Goal: Task Accomplishment & Management: Manage account settings

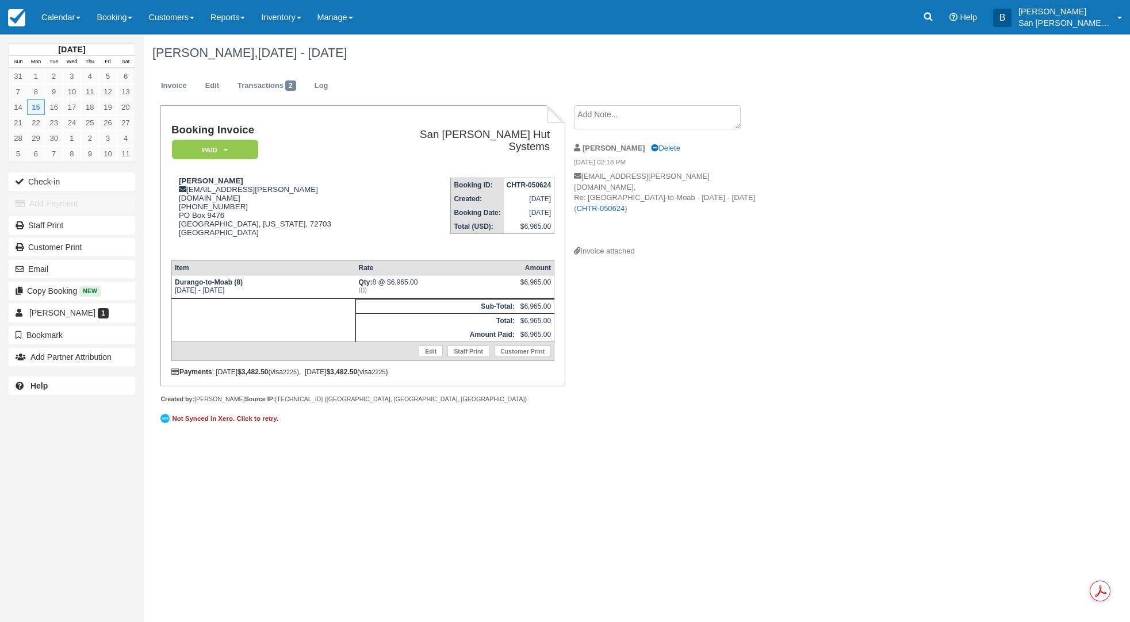
click at [922, 14] on div "Menu Calendar Customer Inventory Month Week Day Booking Daily Manifest Daily Li…" at bounding box center [565, 17] width 1130 height 34
click at [932, 13] on icon at bounding box center [928, 17] width 9 height 9
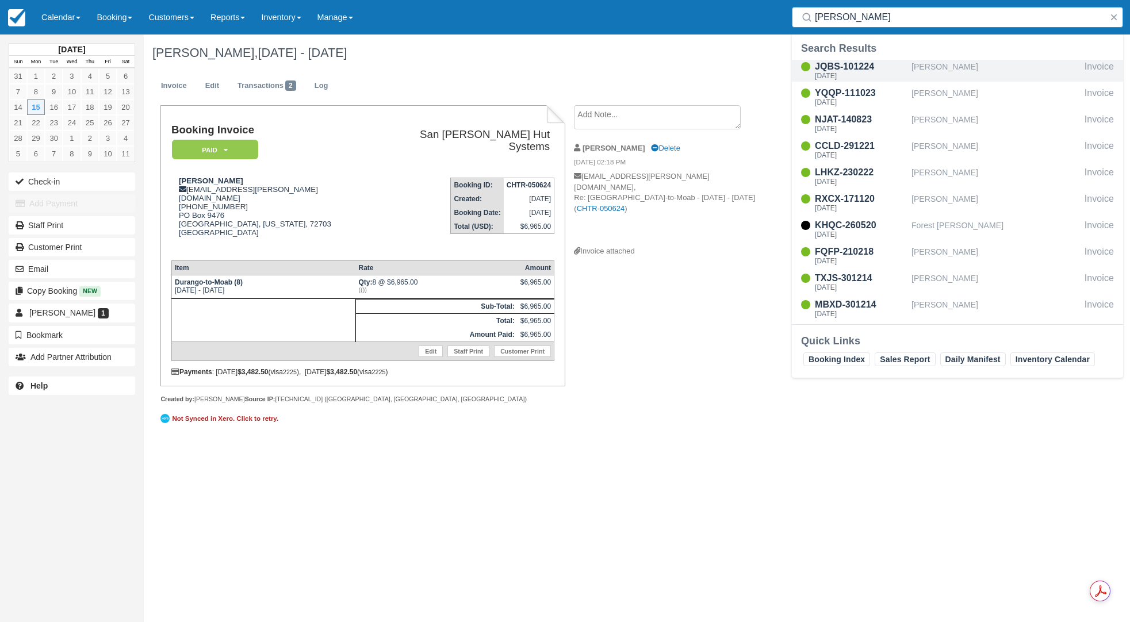
type input "[PERSON_NAME]"
click at [836, 70] on div "JQBS-101224" at bounding box center [861, 67] width 92 height 14
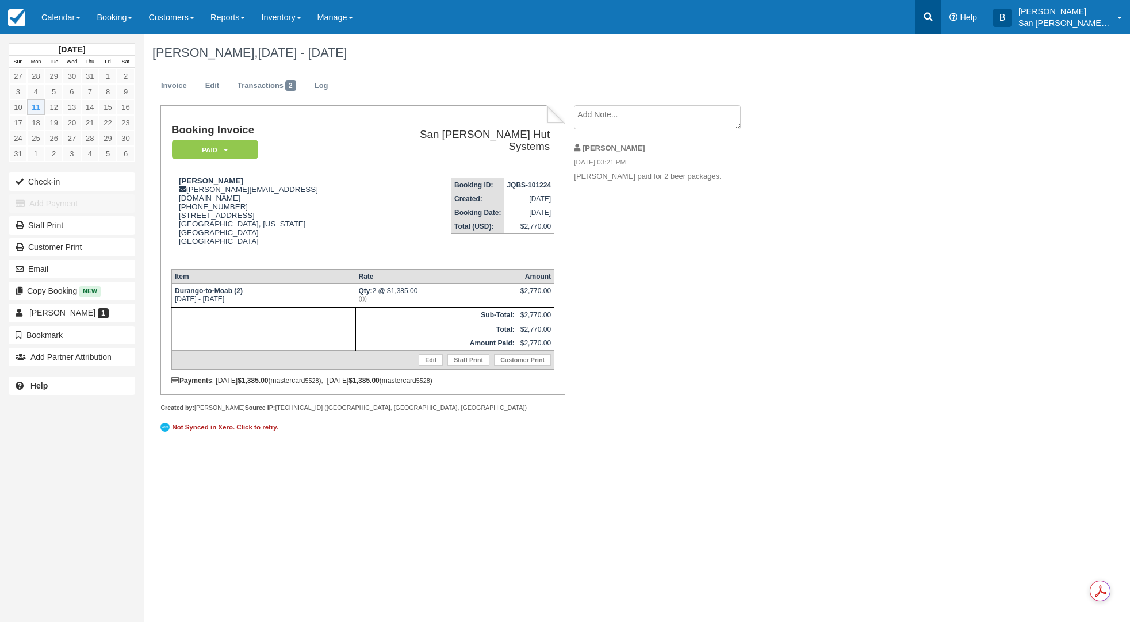
click at [932, 16] on icon at bounding box center [928, 17] width 9 height 9
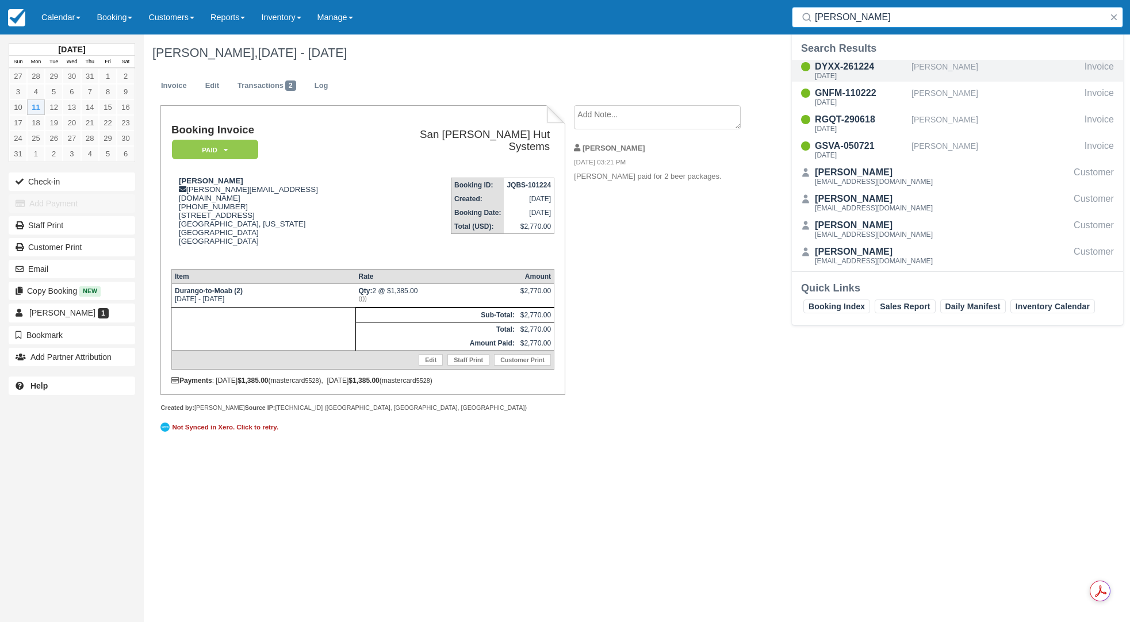
type input "quint"
click at [853, 77] on div "Mon Sep 22 2025" at bounding box center [861, 75] width 92 height 7
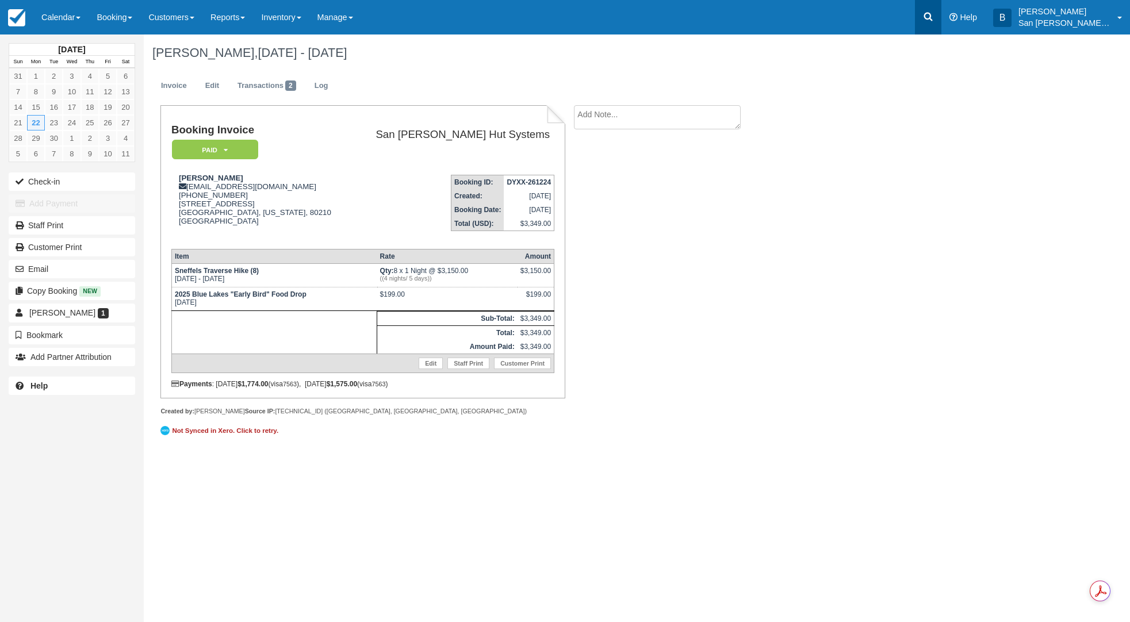
click at [941, 18] on link at bounding box center [928, 17] width 26 height 34
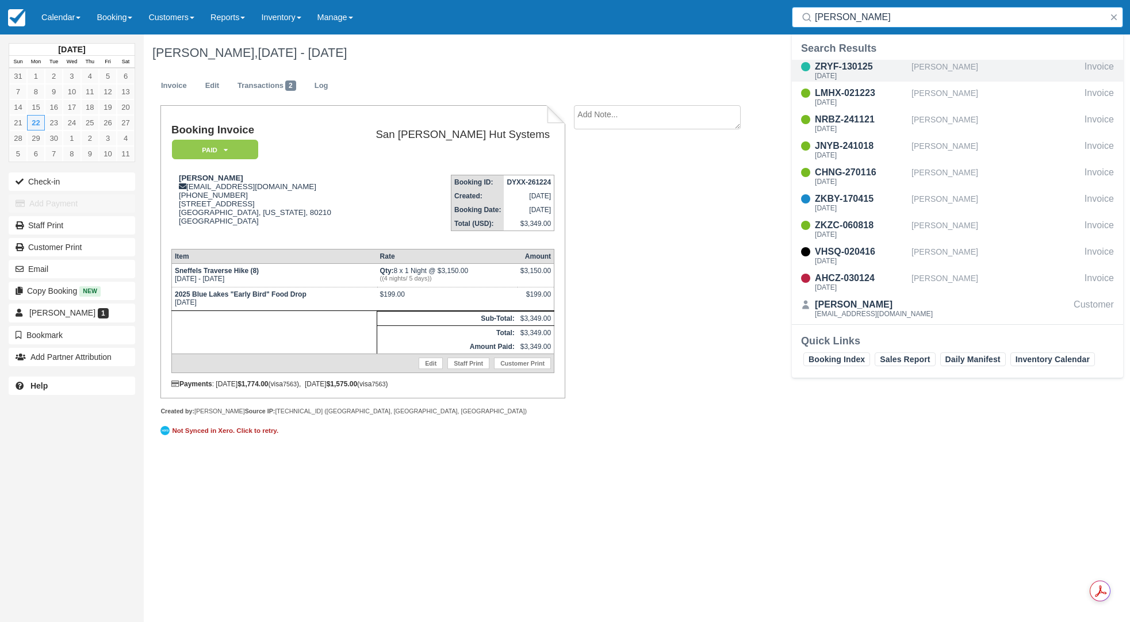
type input "ellis"
click at [849, 62] on div "ZRYF-130125" at bounding box center [861, 67] width 92 height 14
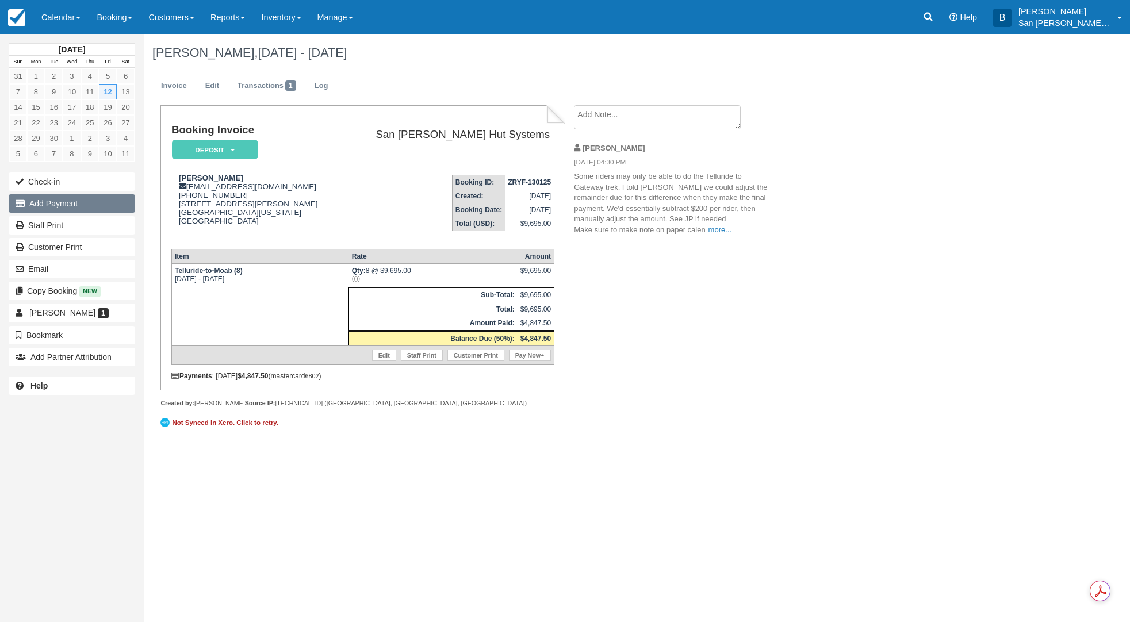
click at [49, 204] on button "Add Payment" at bounding box center [72, 203] width 126 height 18
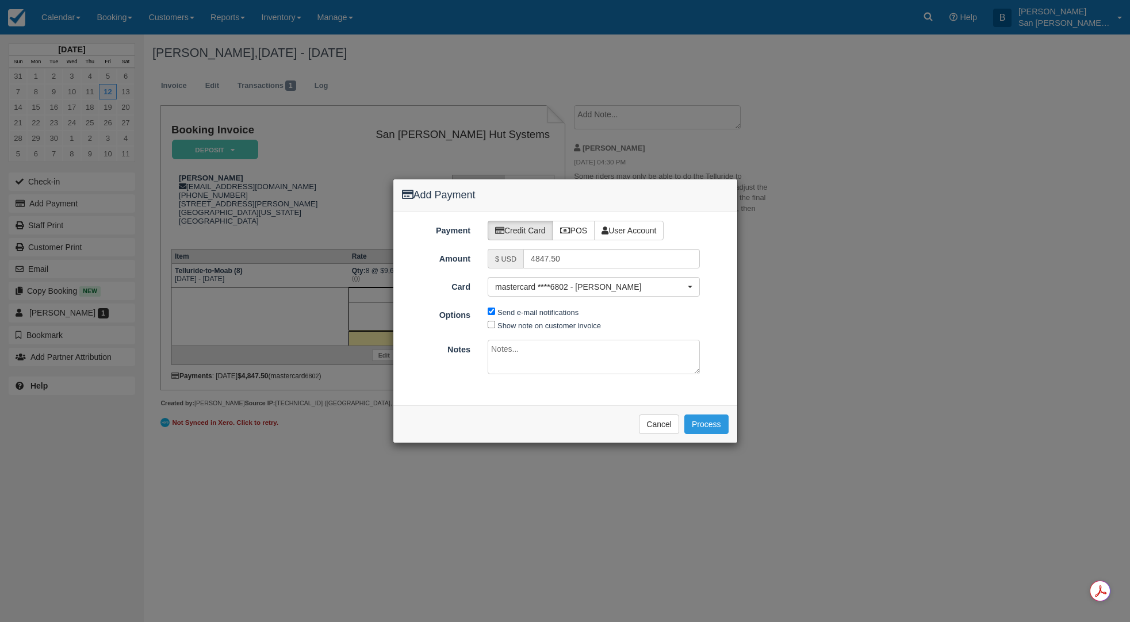
click at [591, 298] on div "Payment Credit Card POS User Account Amount $ USD 4847.50 Card mastercard ****6…" at bounding box center [565, 308] width 344 height 193
click at [591, 291] on span "mastercard ****6802 - Greg Ellis" at bounding box center [590, 286] width 190 height 11
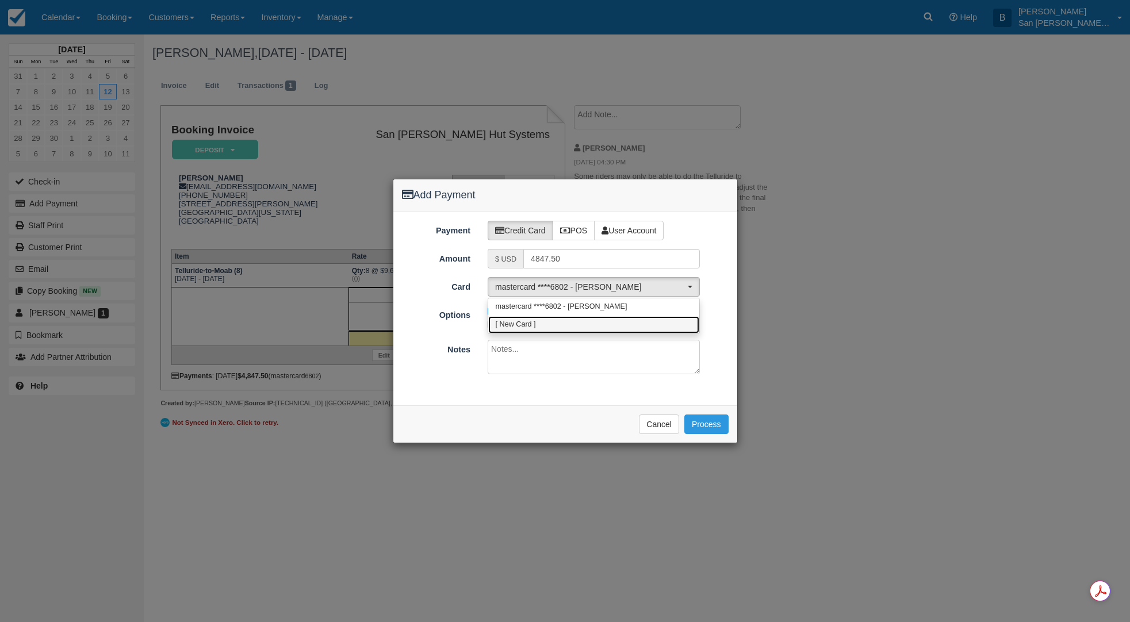
click at [525, 322] on span "[ New Card ]" at bounding box center [516, 325] width 40 height 10
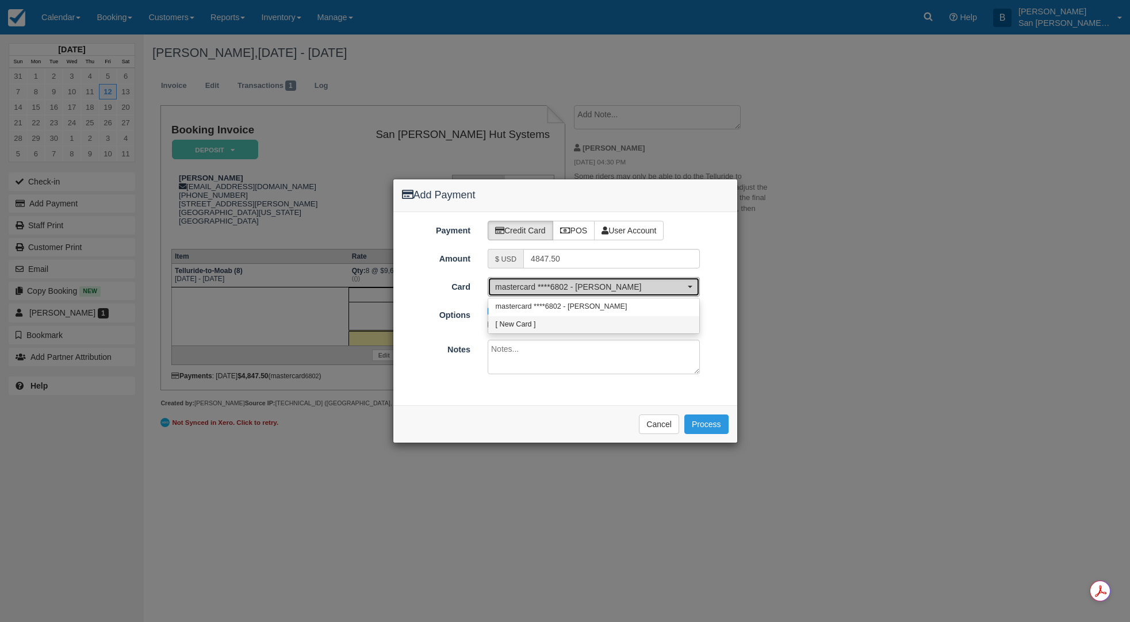
select select "0"
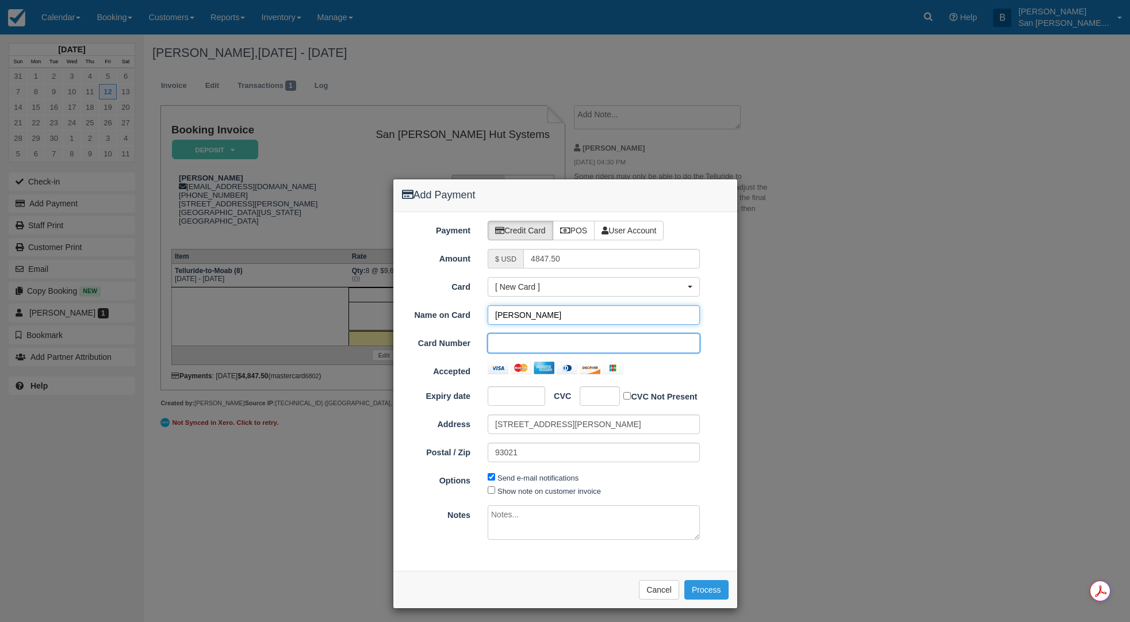
click at [509, 317] on input "[PERSON_NAME]" at bounding box center [594, 315] width 212 height 20
type input "Gregory Ellis"
click at [524, 390] on iframe "To enrich screen reader interactions, please activate Accessibility in Grammarl…" at bounding box center [512, 395] width 34 height 11
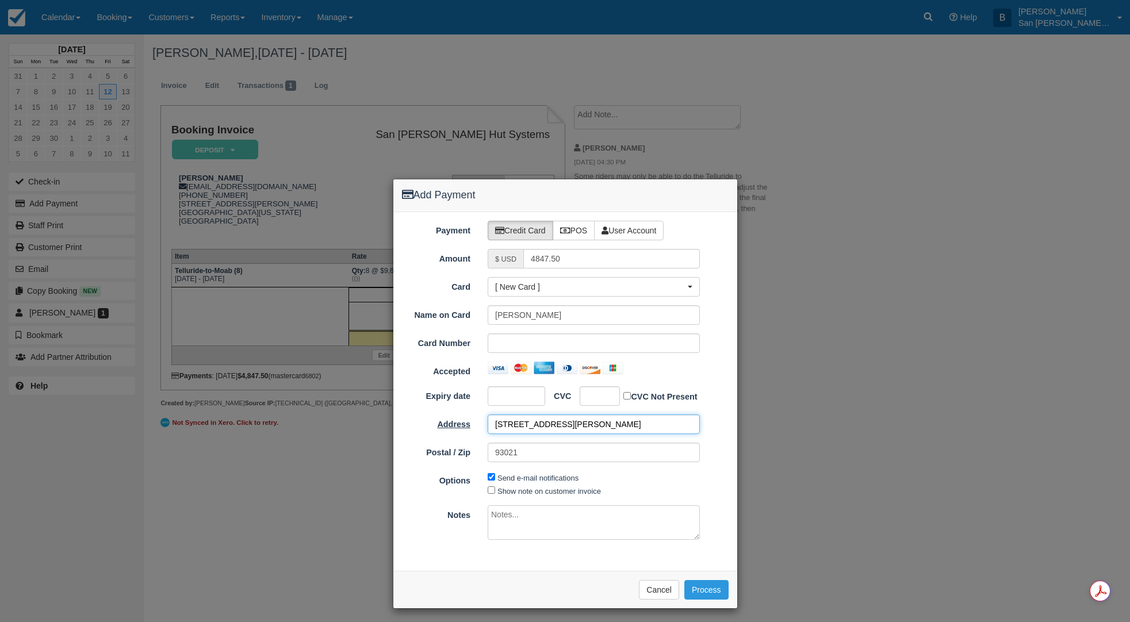
drag, startPoint x: 509, startPoint y: 420, endPoint x: 457, endPoint y: 419, distance: 52.3
click at [457, 419] on div "Address 12059 Palmer Drive" at bounding box center [565, 424] width 344 height 20
type input "22422 12 st"
drag, startPoint x: 535, startPoint y: 454, endPoint x: 475, endPoint y: 450, distance: 59.9
click at [479, 450] on div "93021" at bounding box center [593, 453] width 229 height 20
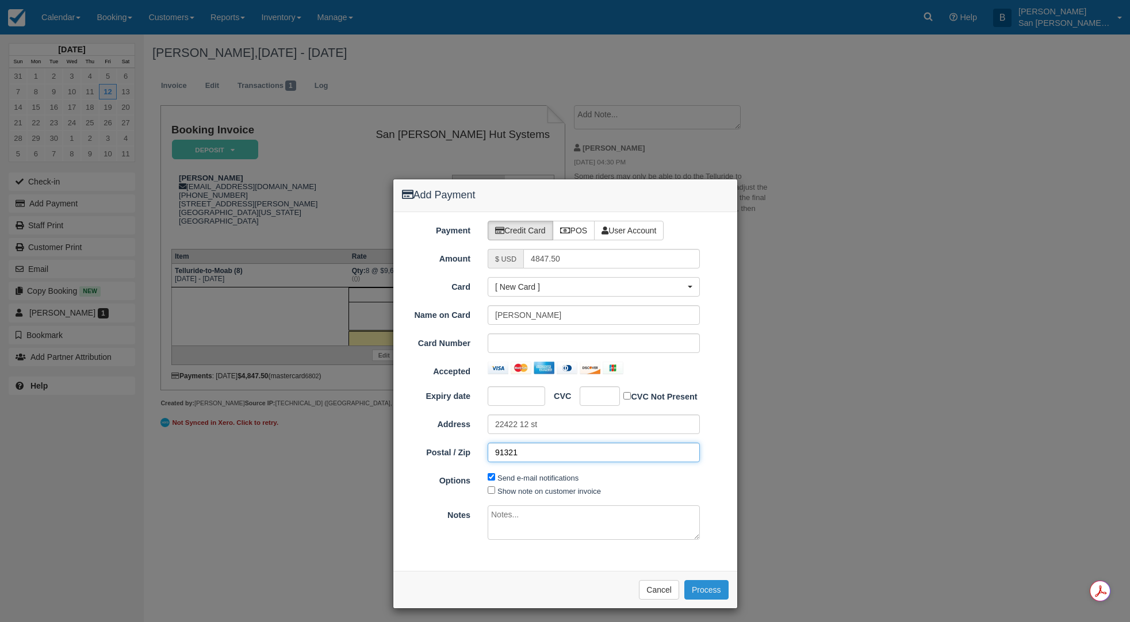
type input "91321"
click at [713, 588] on button "Process" at bounding box center [706, 590] width 44 height 20
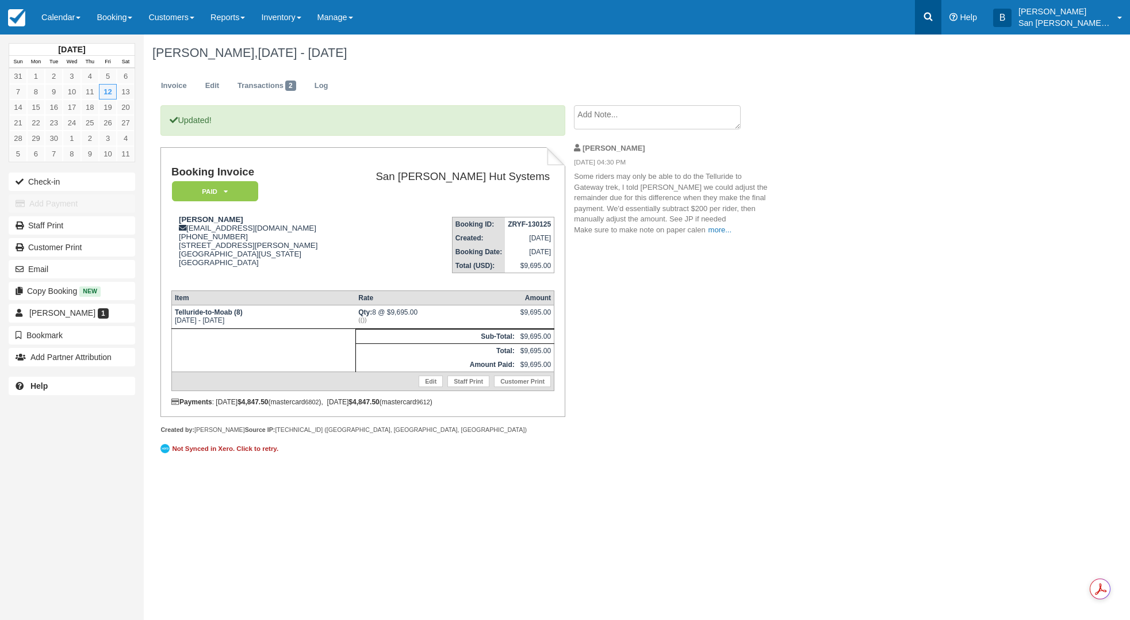
click at [931, 25] on link at bounding box center [928, 17] width 26 height 34
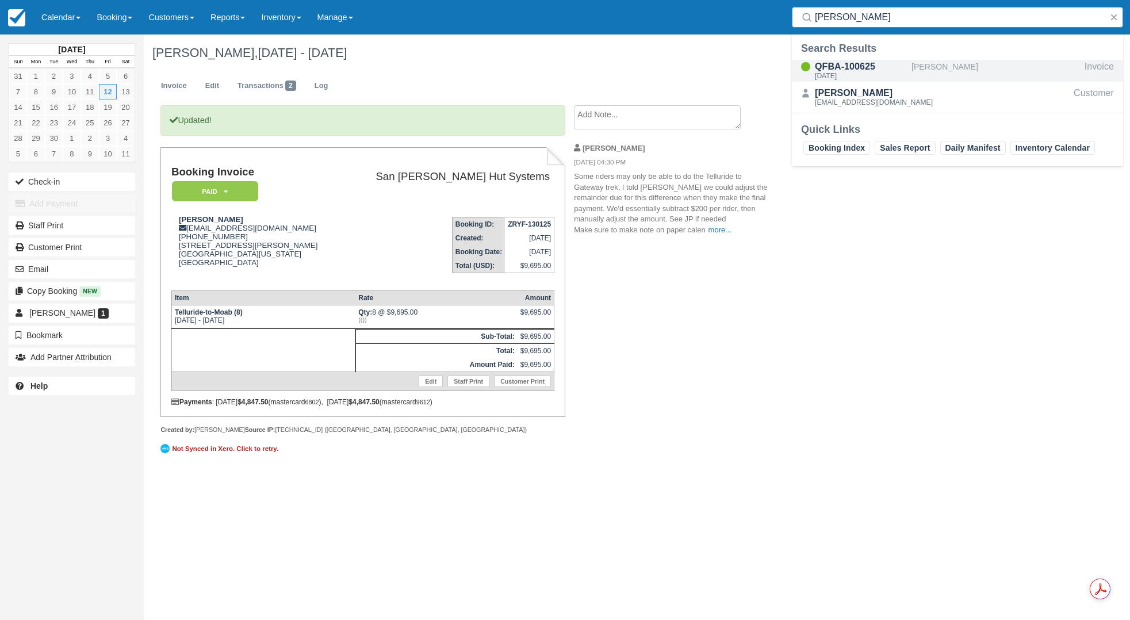
type input "Scharf"
click at [842, 67] on div "QFBA-100625" at bounding box center [861, 67] width 92 height 14
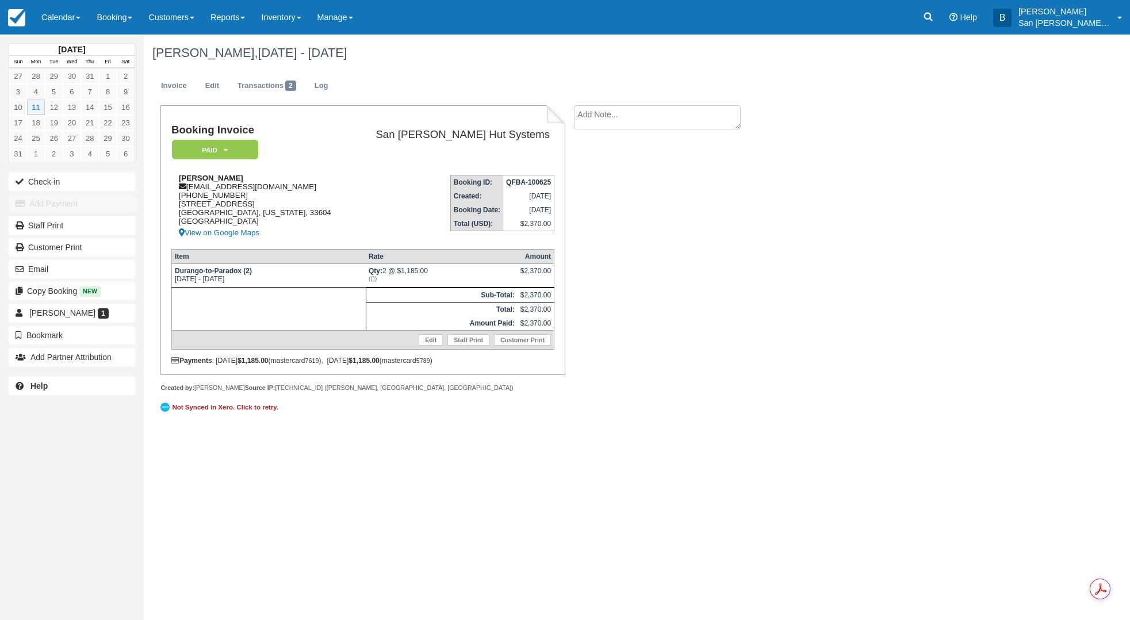
drag, startPoint x: 180, startPoint y: 194, endPoint x: 259, endPoint y: 194, distance: 78.8
click at [259, 194] on div "[PERSON_NAME] [EMAIL_ADDRESS][DOMAIN_NAME] [PHONE_NUMBER] [STREET_ADDRESS][US_S…" at bounding box center [260, 207] width 178 height 66
copy div "[PHONE_NUMBER]"
click at [941, 19] on link at bounding box center [928, 17] width 26 height 34
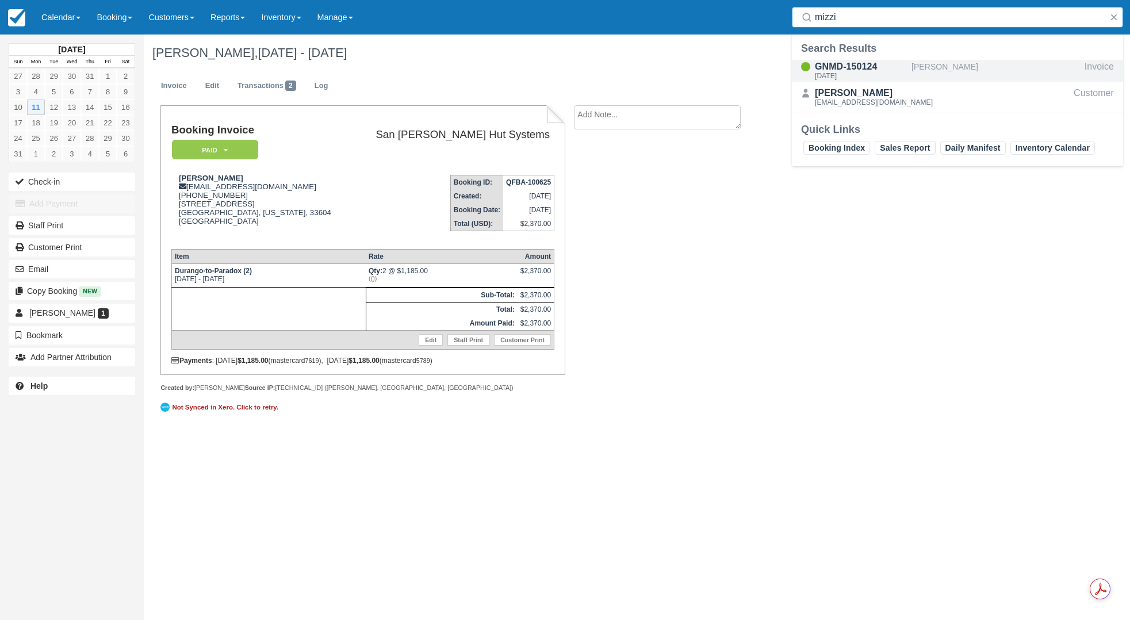
type input "mizzi"
drag, startPoint x: 835, startPoint y: 66, endPoint x: 830, endPoint y: 80, distance: 15.8
click at [835, 66] on div "GNMD-150124" at bounding box center [861, 67] width 92 height 14
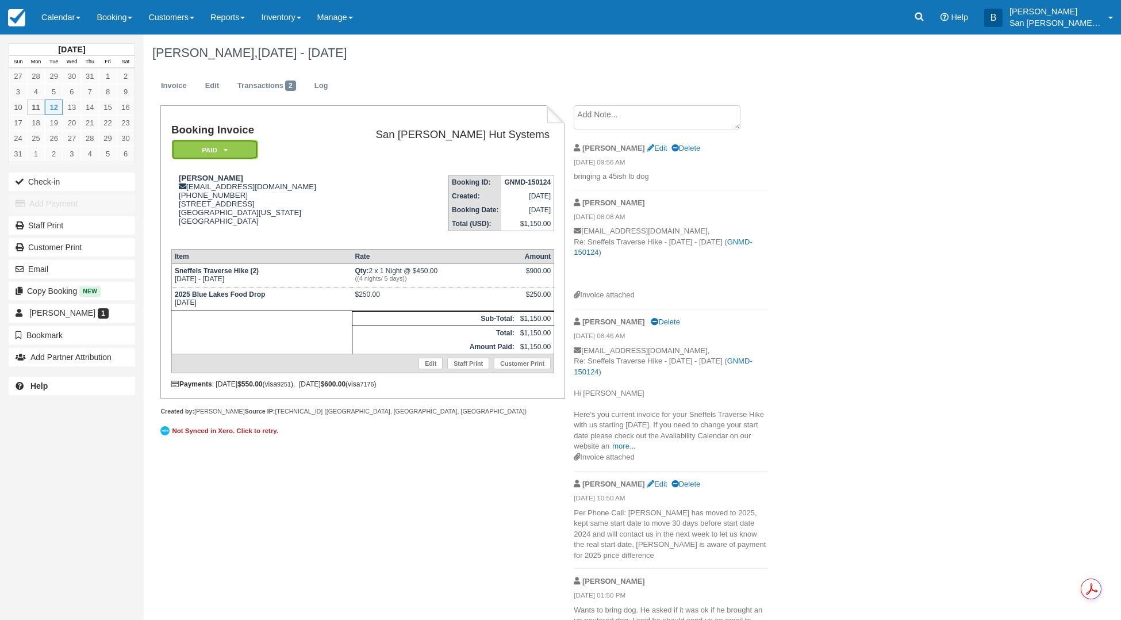
click at [228, 150] on icon at bounding box center [226, 150] width 4 height 7
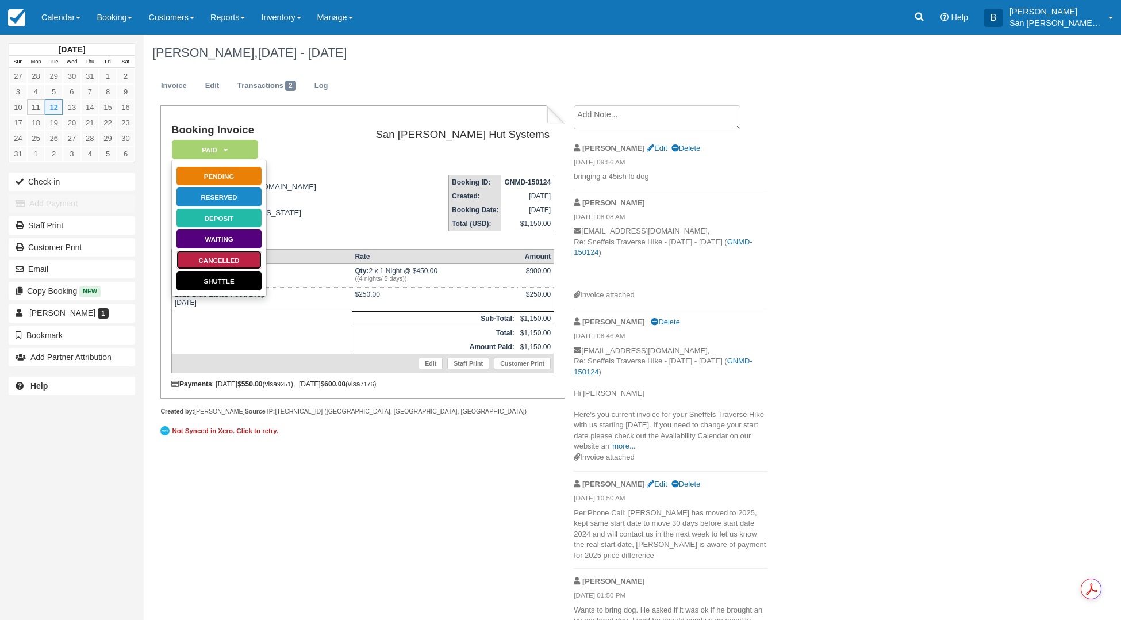
click at [222, 260] on link "Cancelled" at bounding box center [219, 260] width 86 height 20
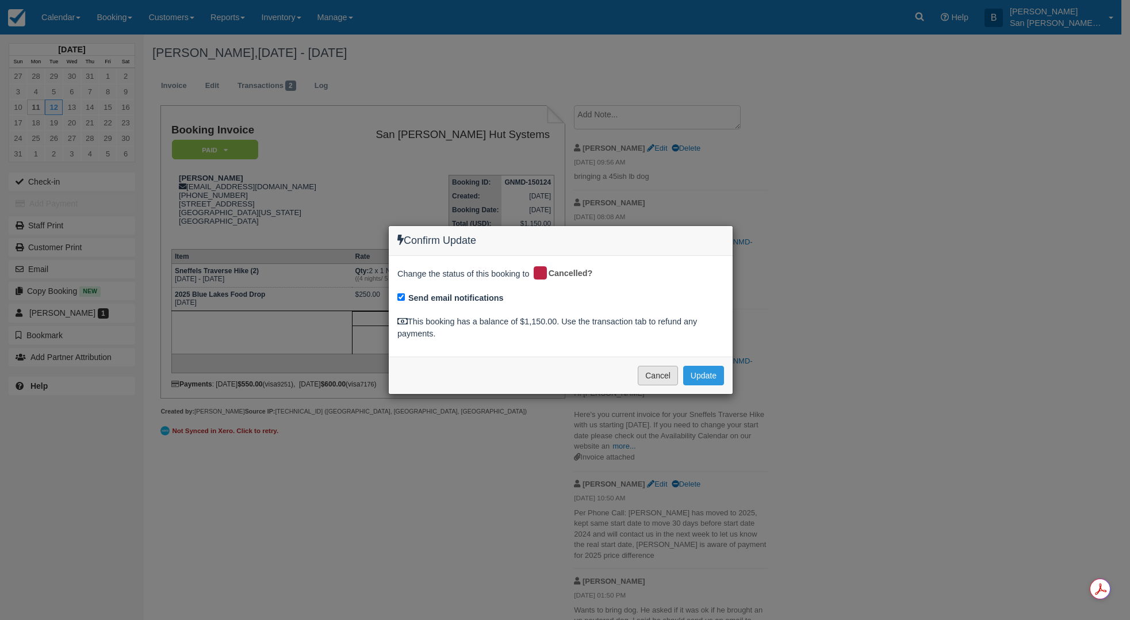
click at [659, 383] on button "Cancel" at bounding box center [658, 376] width 40 height 20
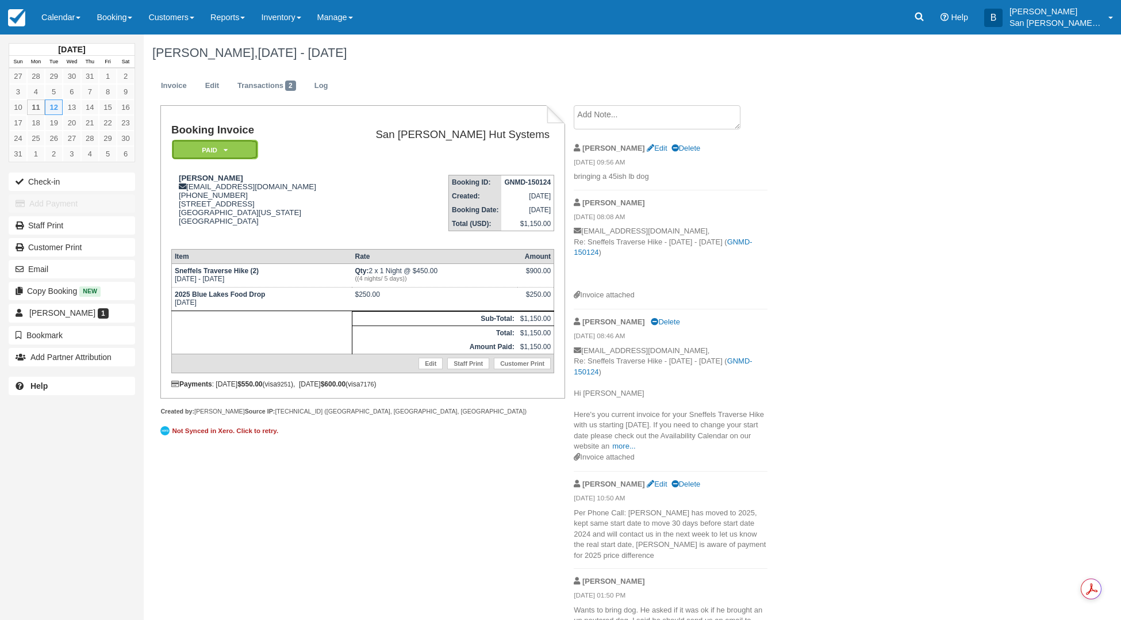
click at [205, 152] on em "Paid" at bounding box center [215, 150] width 86 height 20
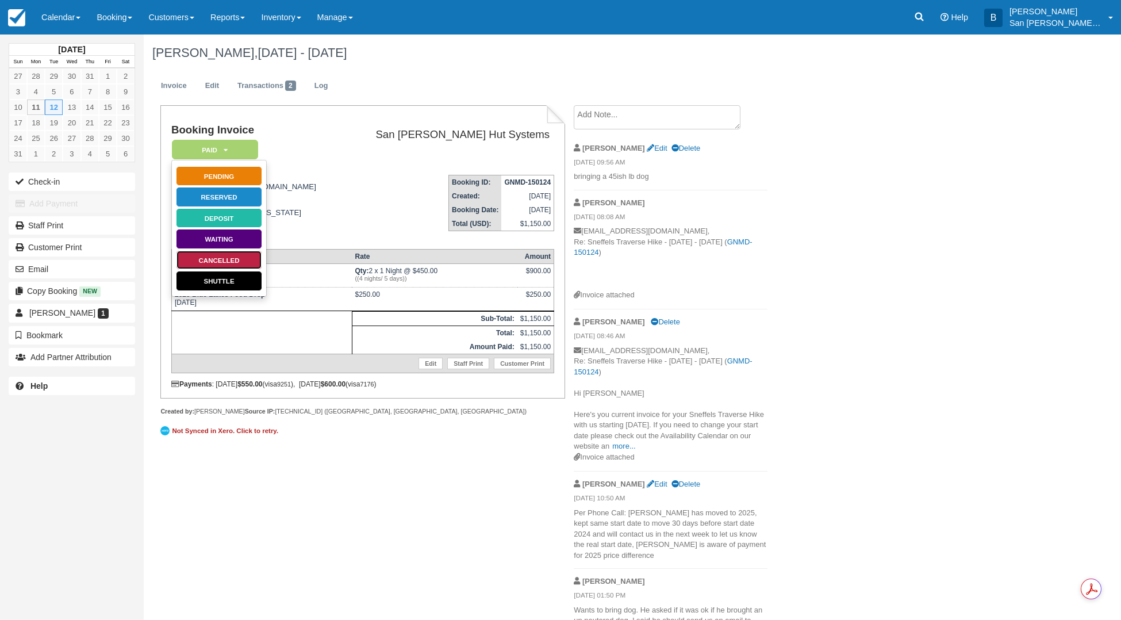
click at [222, 259] on link "Cancelled" at bounding box center [219, 260] width 86 height 20
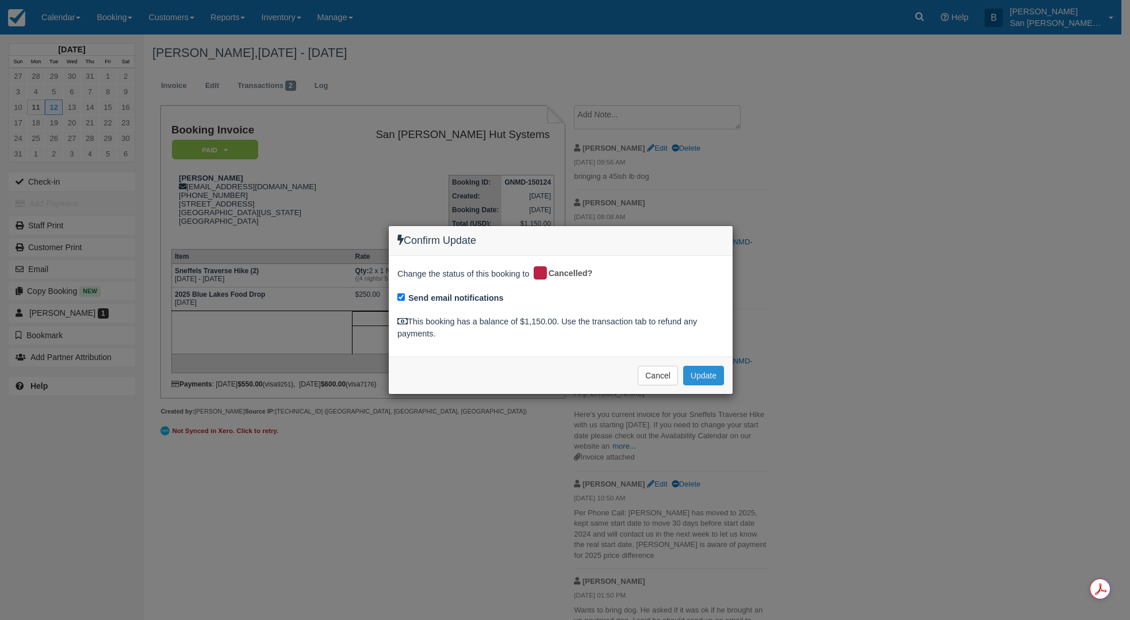
click at [698, 375] on button "Update" at bounding box center [703, 376] width 41 height 20
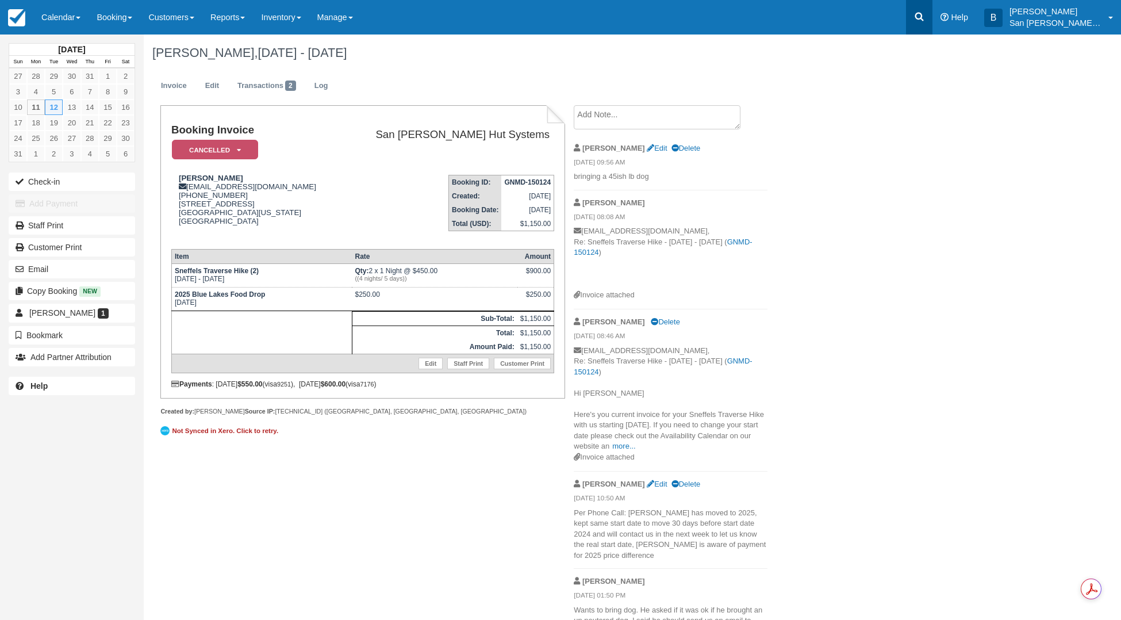
click at [925, 11] on icon at bounding box center [918, 16] width 11 height 11
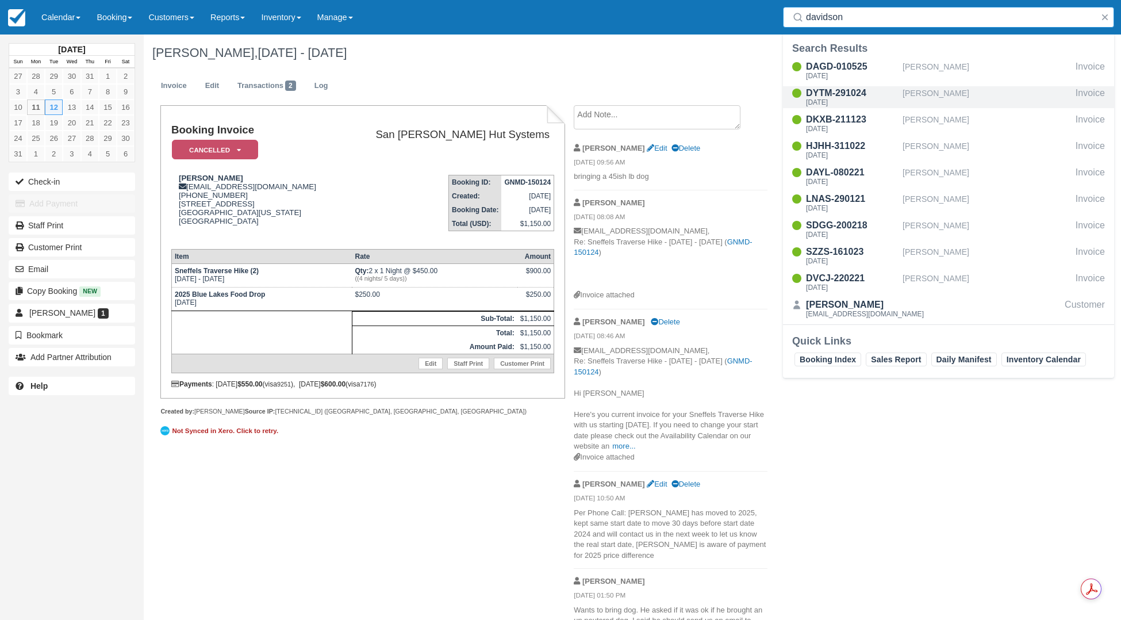
type input "davidson"
click at [819, 98] on div "DYTM-291024" at bounding box center [852, 93] width 92 height 14
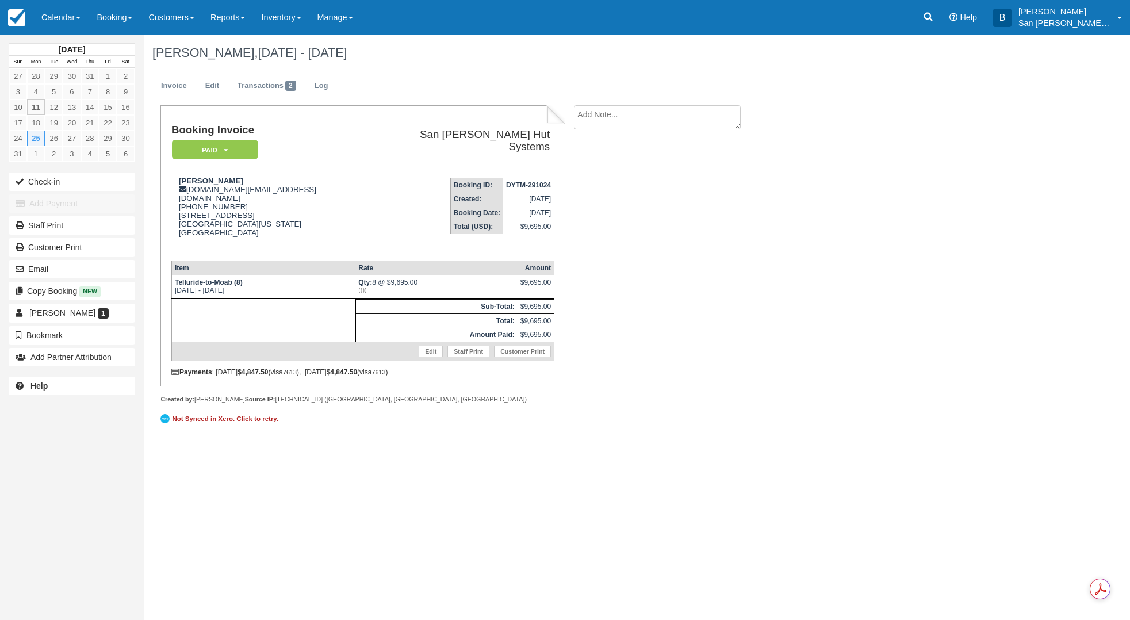
click at [605, 119] on textarea at bounding box center [657, 117] width 167 height 24
type textarea "[PERSON_NAME] paid for 5 beer packages"
click at [598, 186] on button "Create" at bounding box center [600, 183] width 52 height 20
click at [929, 16] on link at bounding box center [928, 17] width 26 height 34
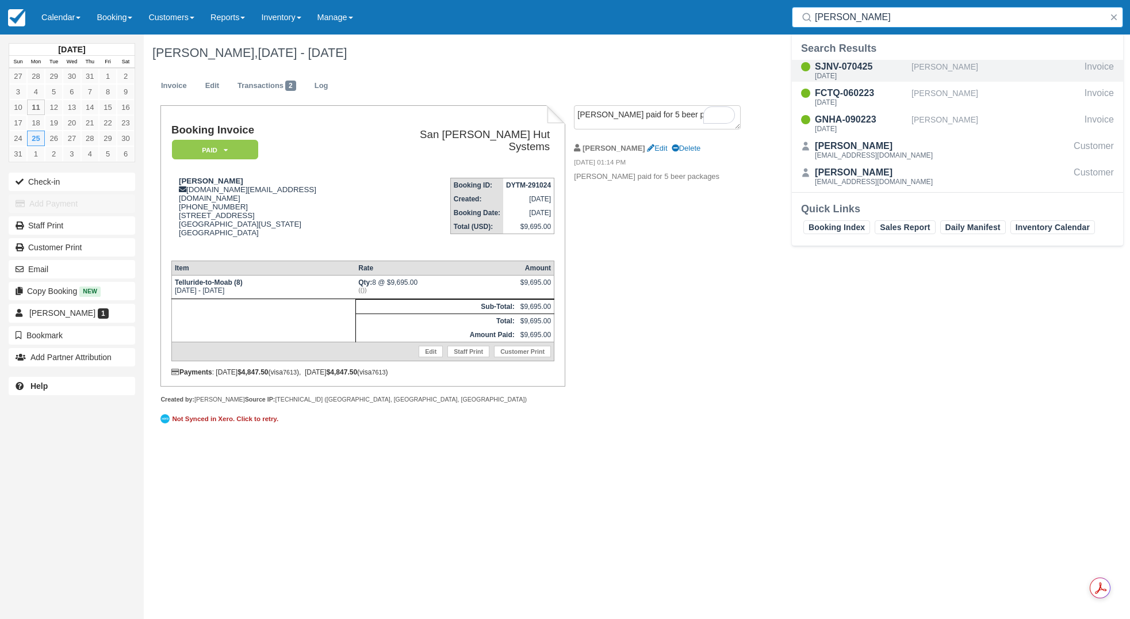
type input "Kerns"
click at [832, 69] on div "SJNV-070425" at bounding box center [861, 67] width 92 height 14
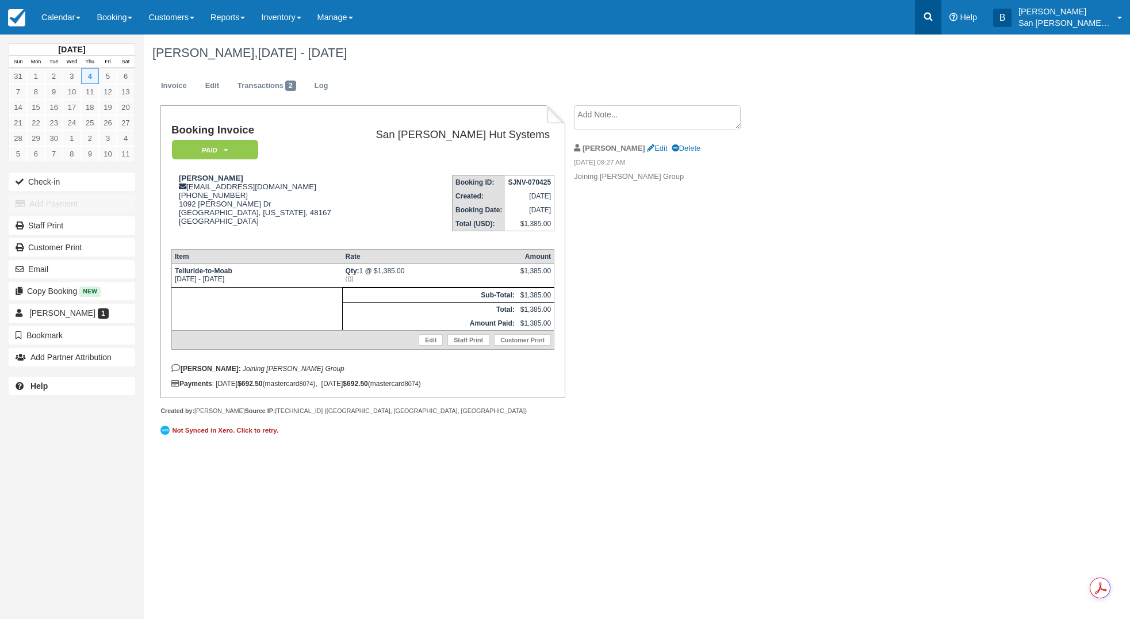
click at [935, 26] on link at bounding box center [928, 17] width 26 height 34
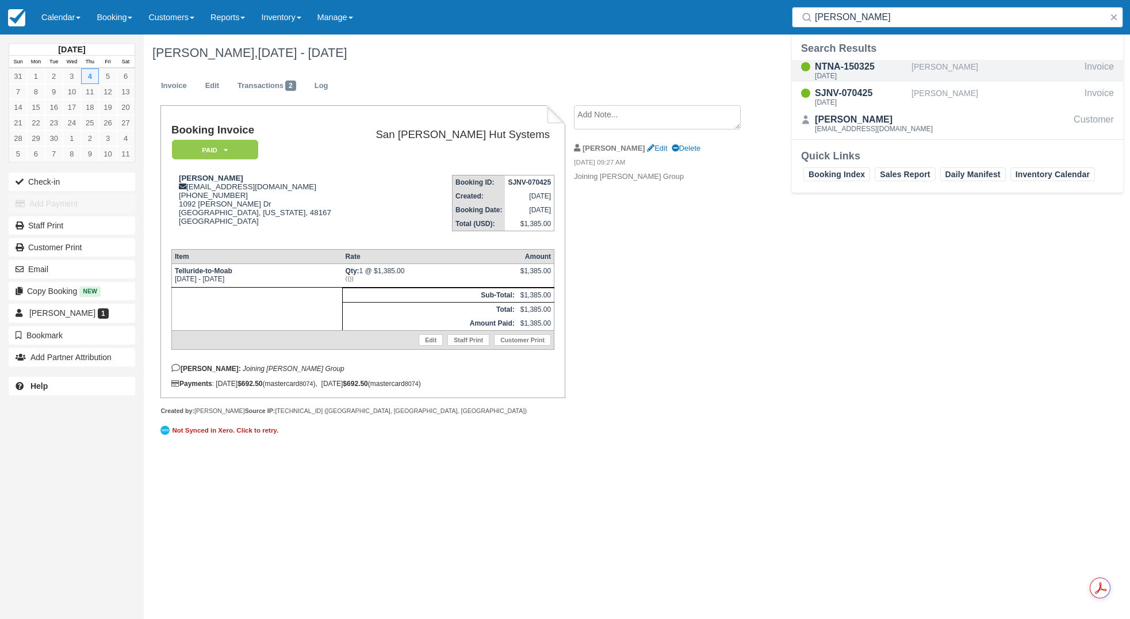
type input "[PERSON_NAME]"
click at [859, 70] on div "NTNA-150325" at bounding box center [861, 67] width 92 height 14
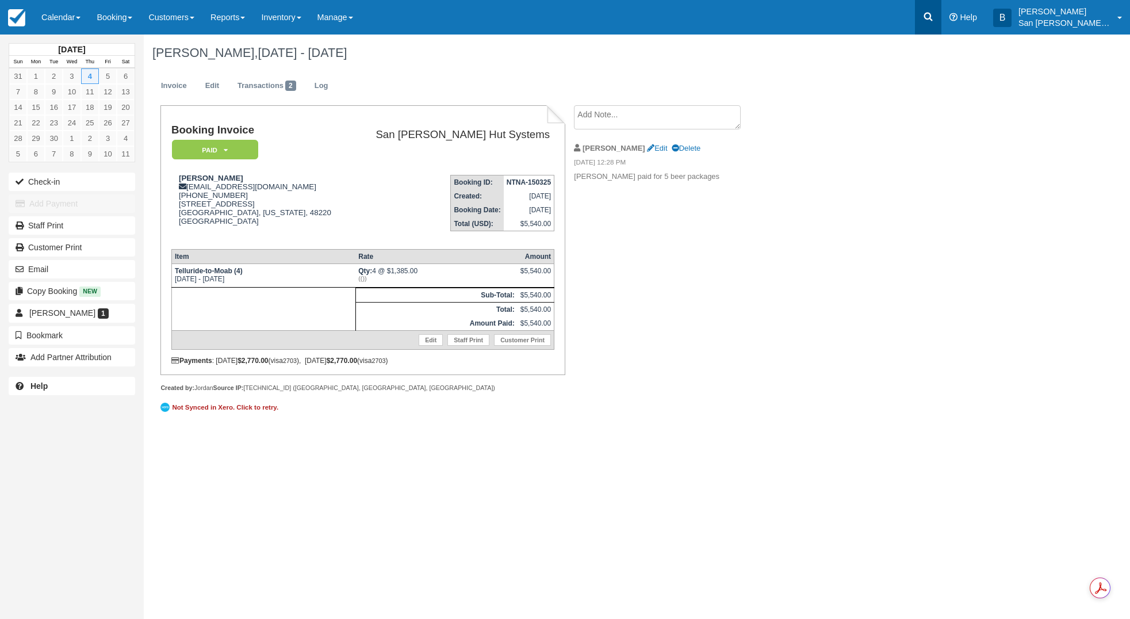
click at [927, 17] on link at bounding box center [928, 17] width 26 height 34
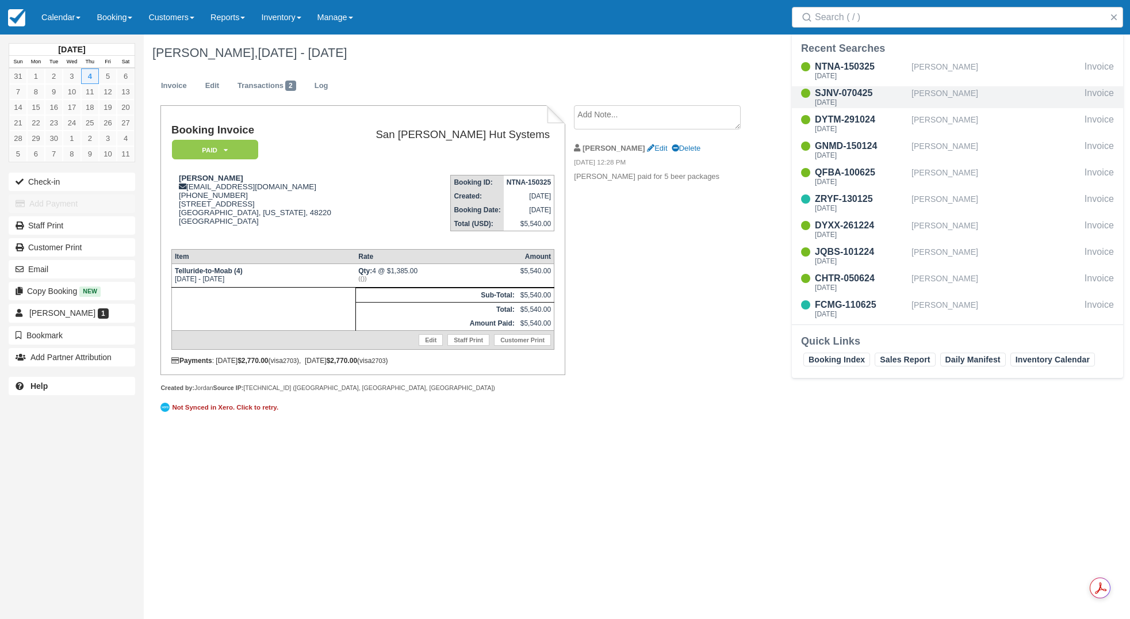
click at [823, 91] on div "SJNV-070425" at bounding box center [861, 93] width 92 height 14
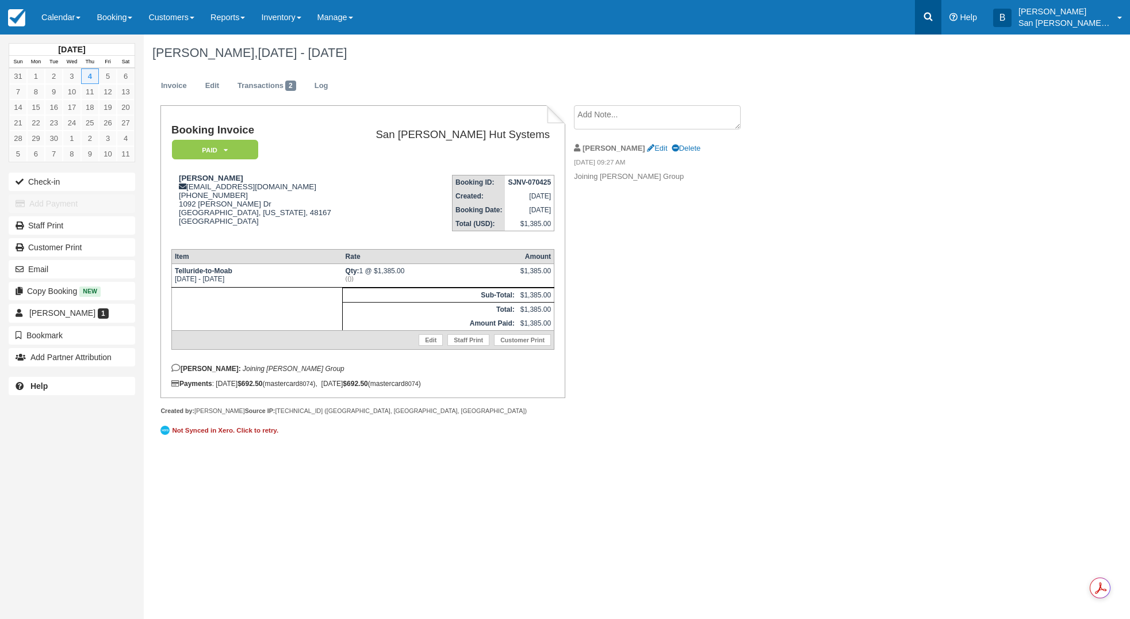
click at [928, 20] on link at bounding box center [928, 17] width 26 height 34
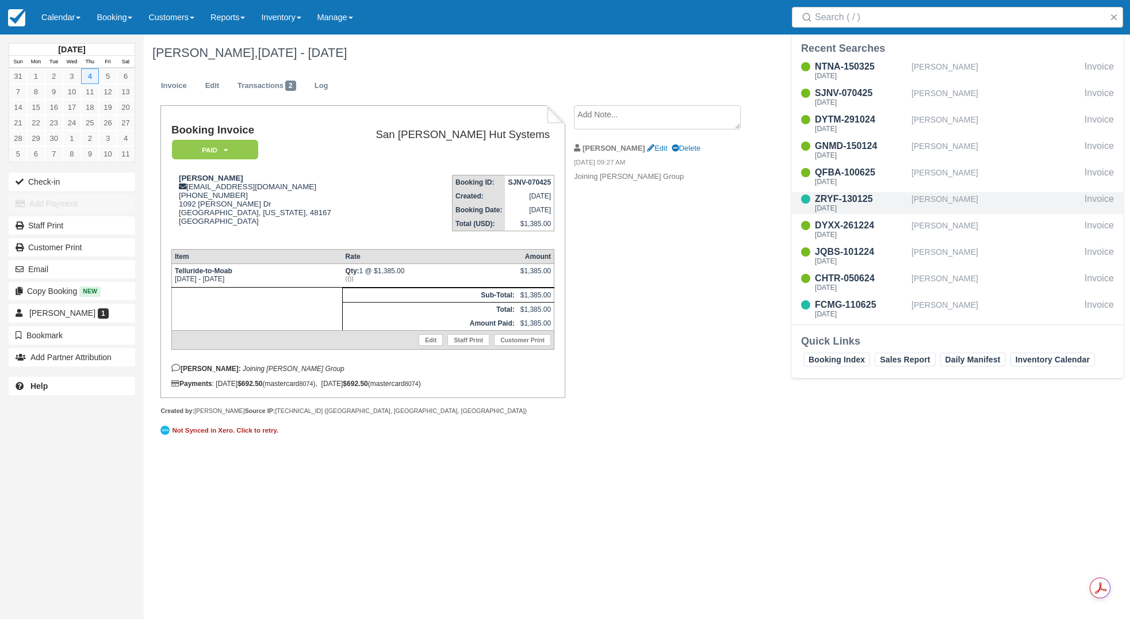
click at [942, 197] on div "[PERSON_NAME]" at bounding box center [995, 203] width 168 height 22
